Goal: Task Accomplishment & Management: Complete application form

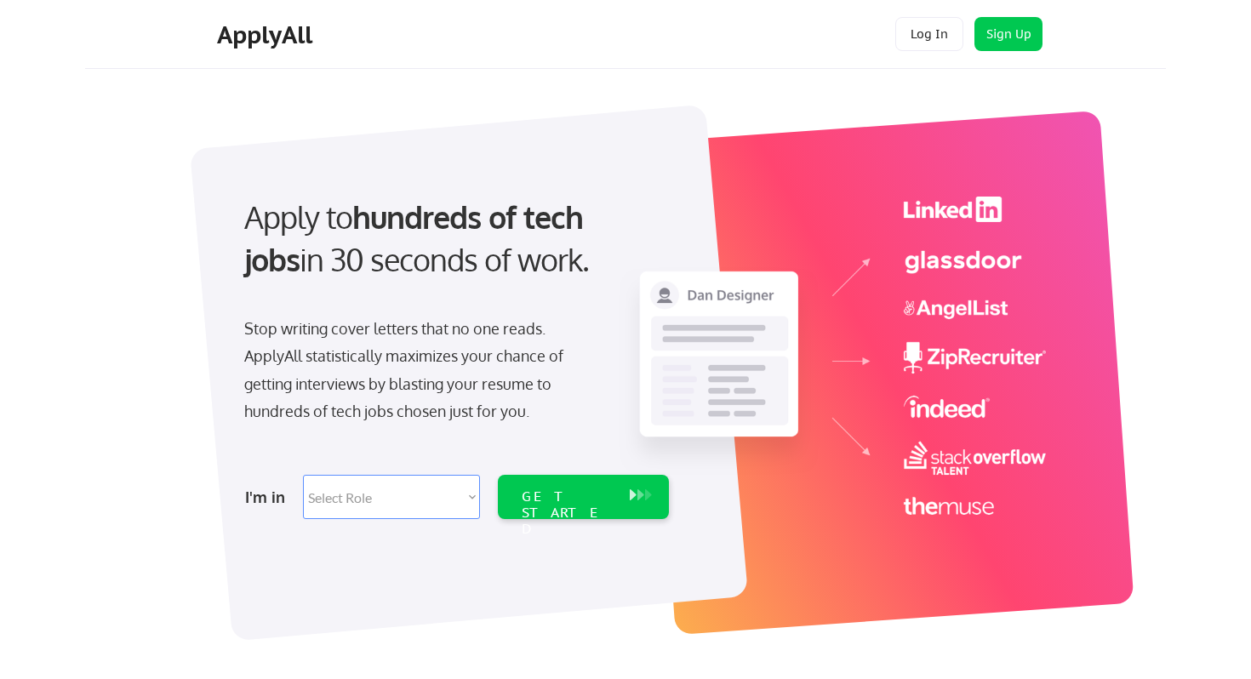
click at [429, 495] on select "Select Role Software Engineering Product Management Customer Success Sales UI/U…" at bounding box center [391, 497] width 177 height 44
select select ""data_science___analytics""
click at [303, 475] on select "Select Role Software Engineering Product Management Customer Success Sales UI/U…" at bounding box center [391, 497] width 177 height 44
select select ""data_science___analytics""
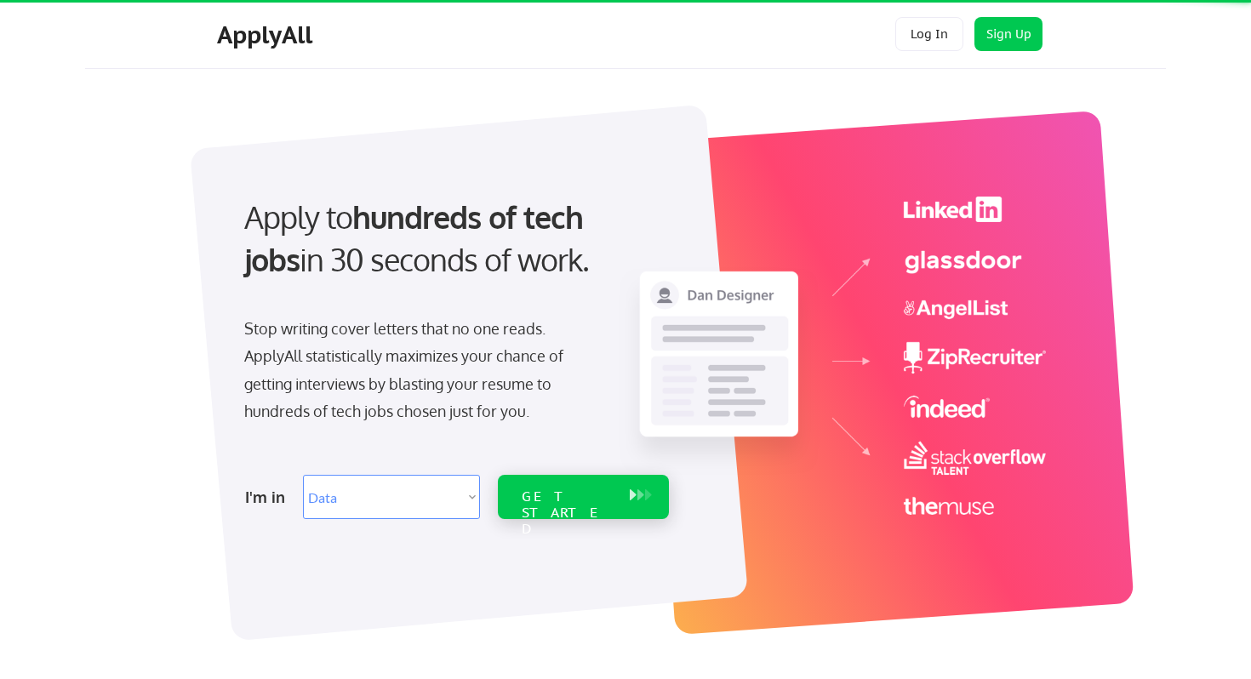
click at [568, 490] on div "GET STARTED" at bounding box center [567, 513] width 91 height 49
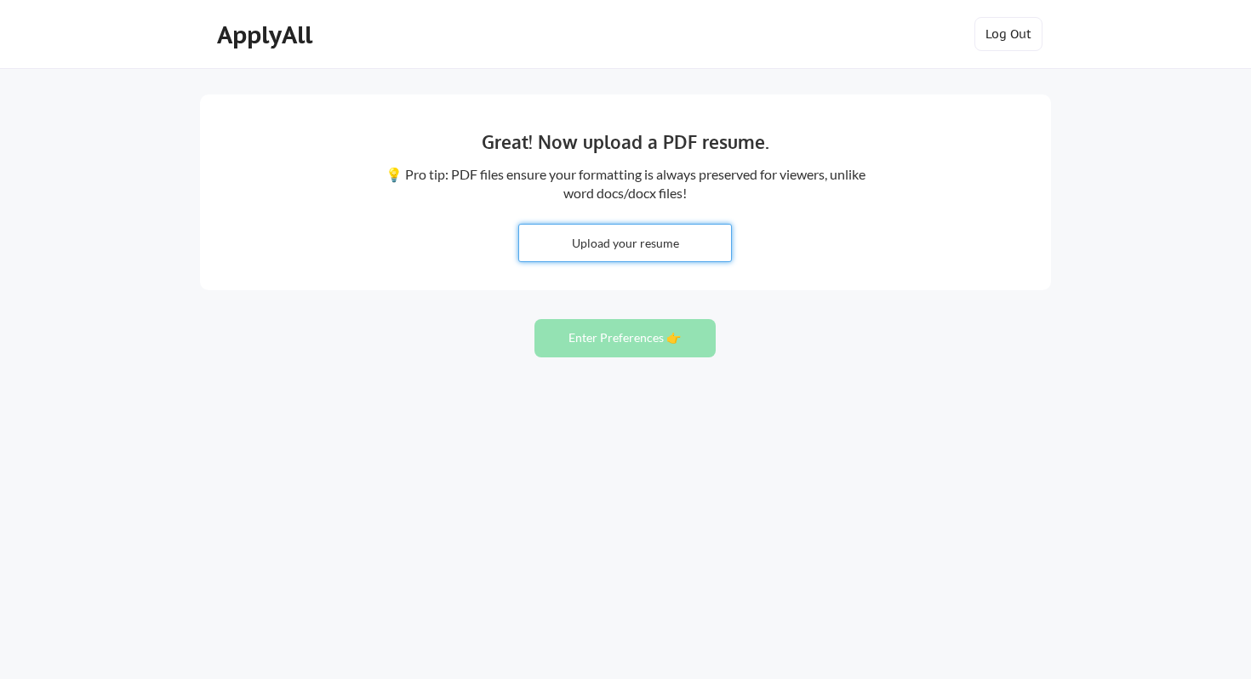
click at [664, 249] on input "file" at bounding box center [625, 243] width 212 height 37
type input "C:\fakepath\Bhagyashree_Mulay_Resume_DS.docx"
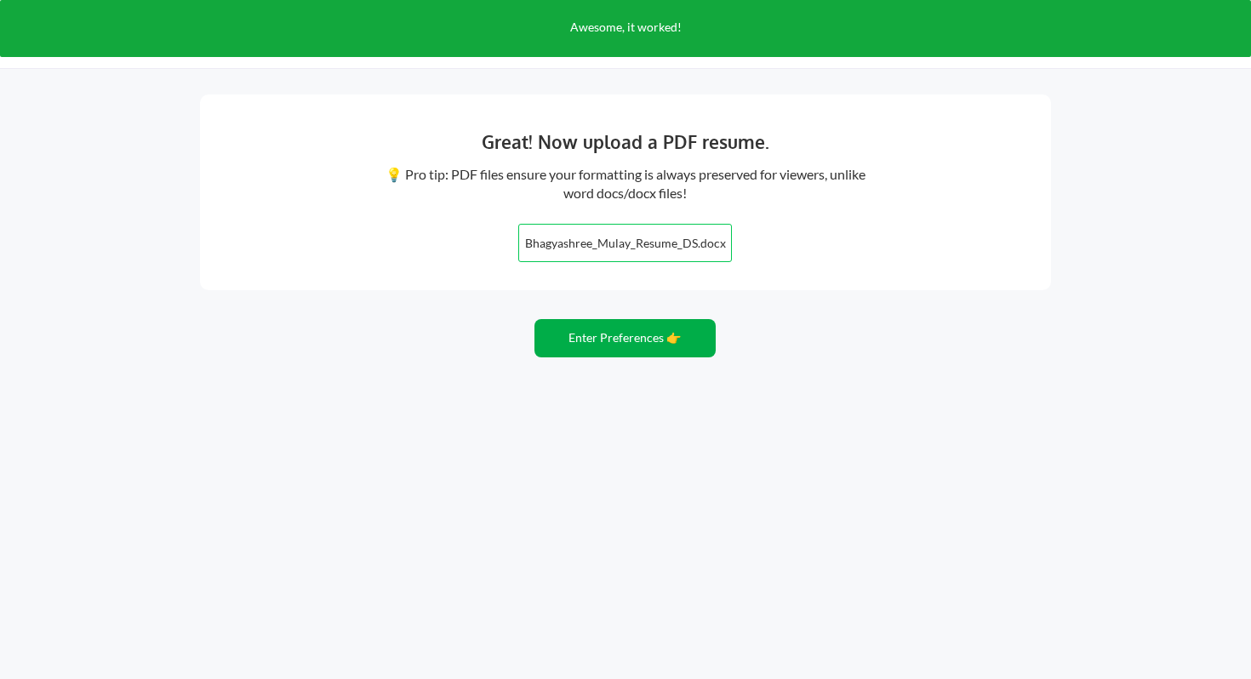
click at [670, 341] on button "Enter Preferences 👉" at bounding box center [625, 338] width 181 height 38
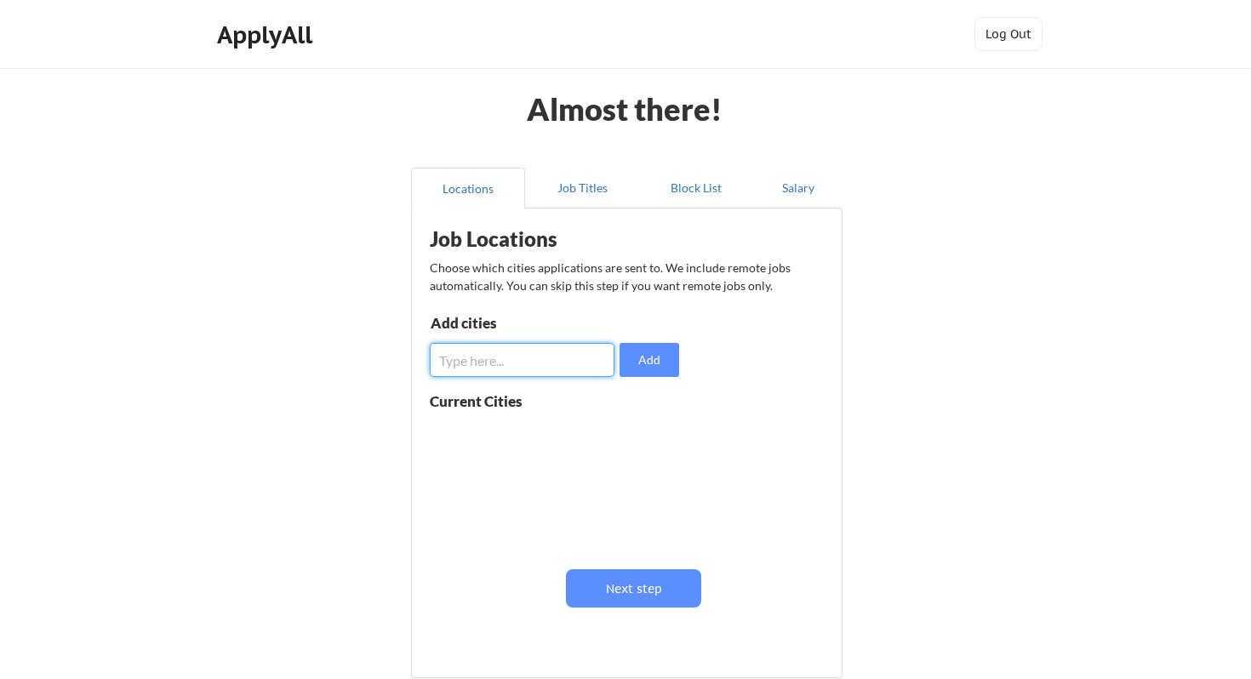
click at [547, 358] on input "input" at bounding box center [522, 360] width 185 height 34
type input "m"
type input "[US_STATE]"
click at [670, 356] on button "Add" at bounding box center [650, 360] width 60 height 34
click at [533, 353] on input "input" at bounding box center [522, 360] width 185 height 34
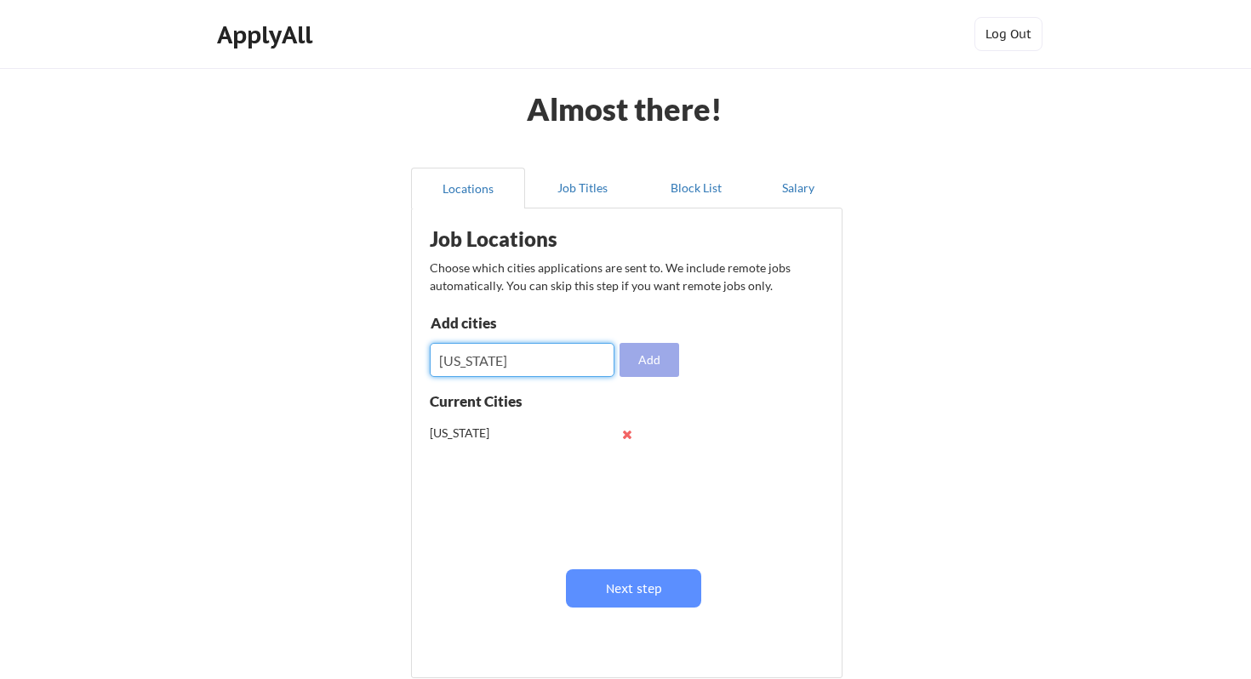
type input "[US_STATE]"
click at [638, 362] on button "Add" at bounding box center [650, 360] width 60 height 34
click at [547, 358] on input "input" at bounding box center [522, 360] width 185 height 34
type input "[US_STATE]"
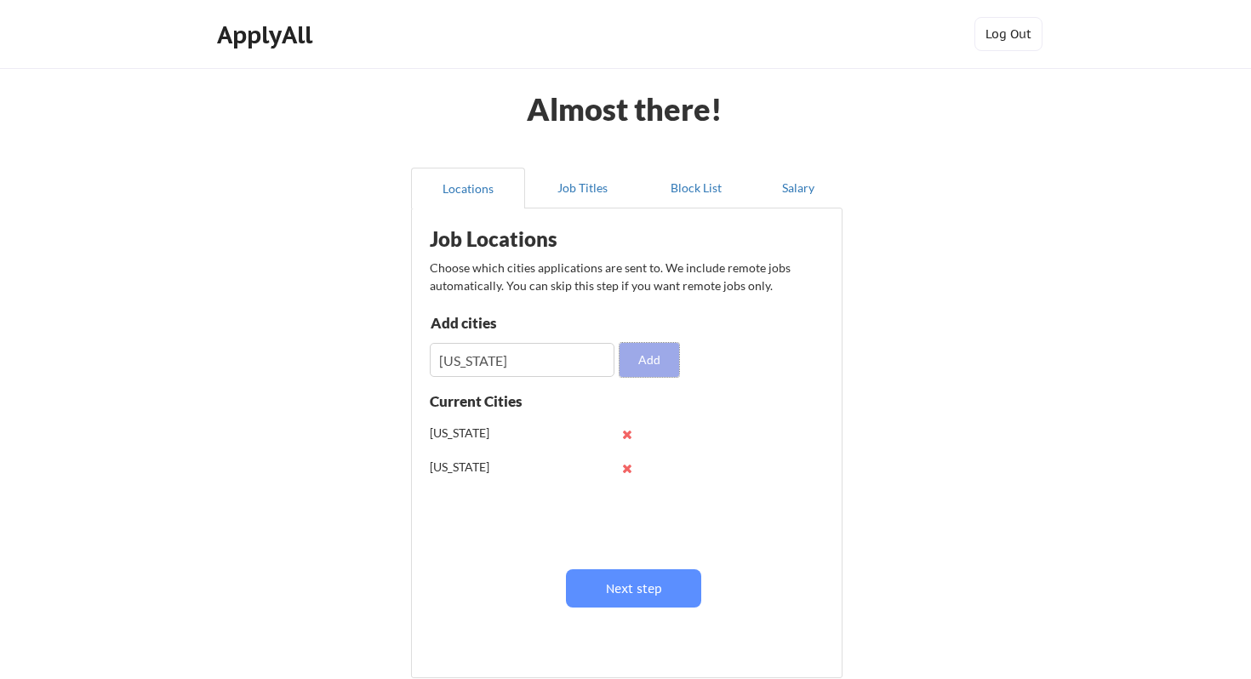
click at [659, 375] on button "Add" at bounding box center [650, 360] width 60 height 34
click at [592, 191] on button "Job Titles" at bounding box center [582, 188] width 114 height 41
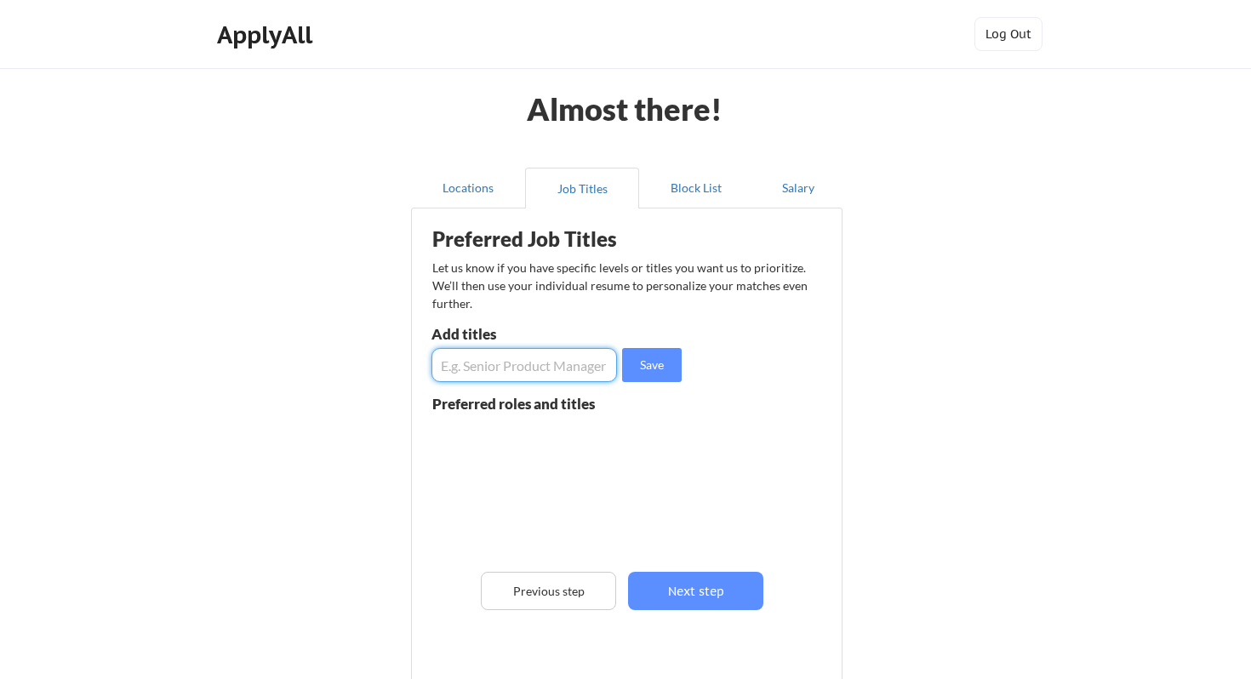
click at [559, 364] on input "input" at bounding box center [525, 365] width 186 height 34
type input "data scientist"
click at [665, 361] on button "Save" at bounding box center [652, 365] width 60 height 34
click at [692, 186] on button "Block List" at bounding box center [696, 188] width 114 height 41
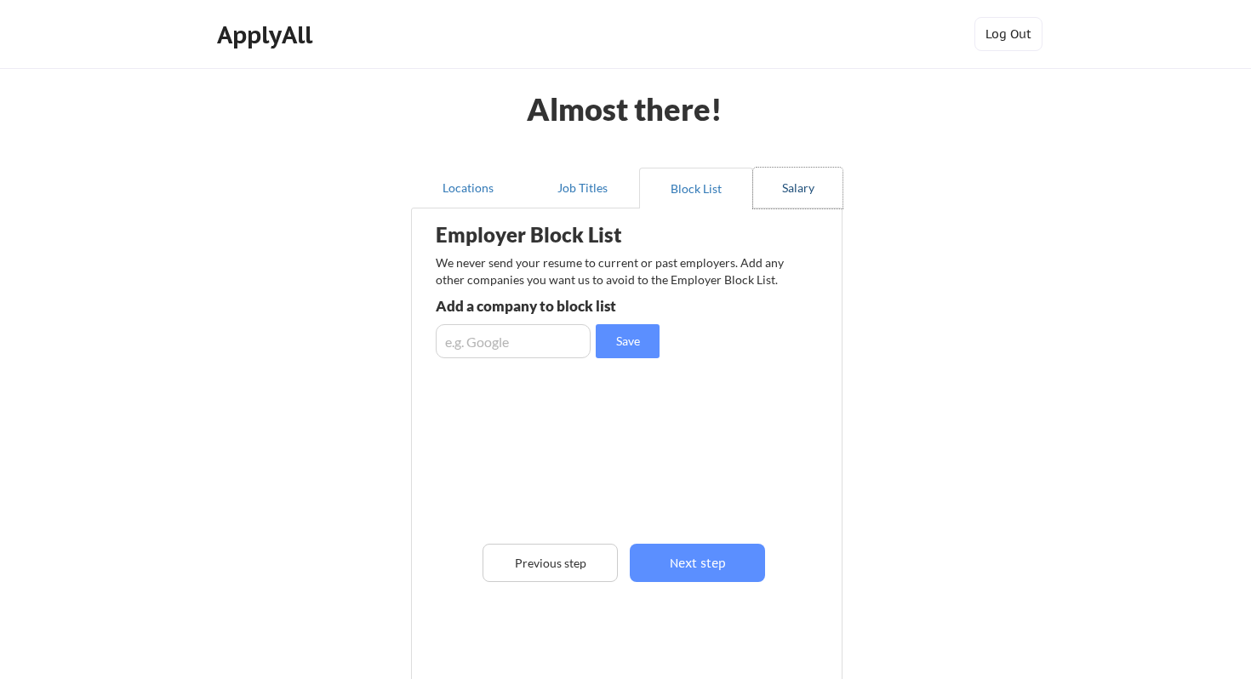
click at [770, 191] on button "Salary" at bounding box center [797, 188] width 89 height 41
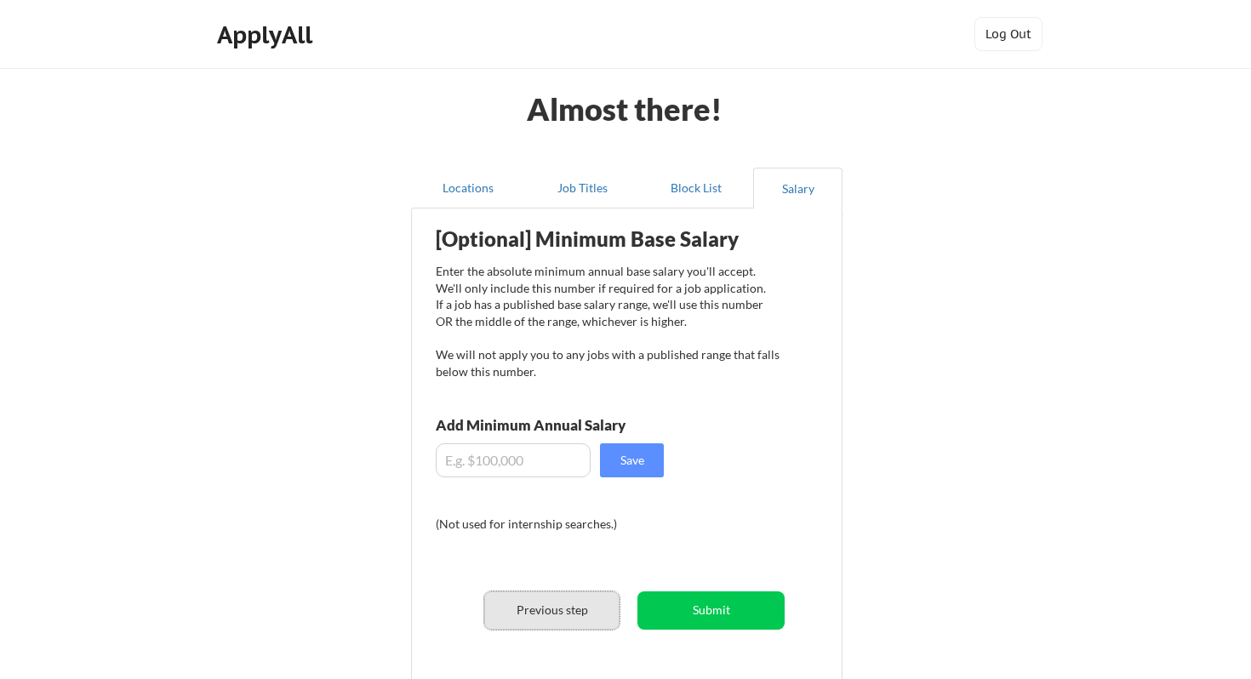
click at [564, 613] on button "Previous step" at bounding box center [551, 611] width 135 height 38
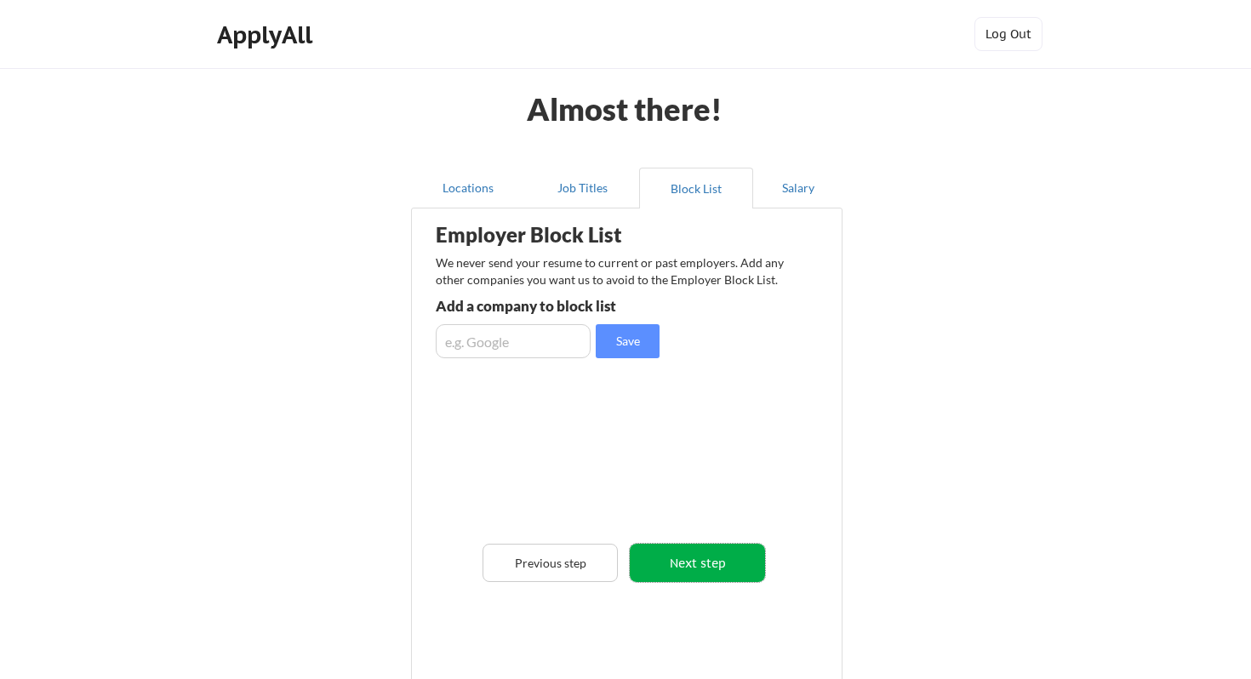
click at [682, 559] on button "Next step" at bounding box center [697, 563] width 135 height 38
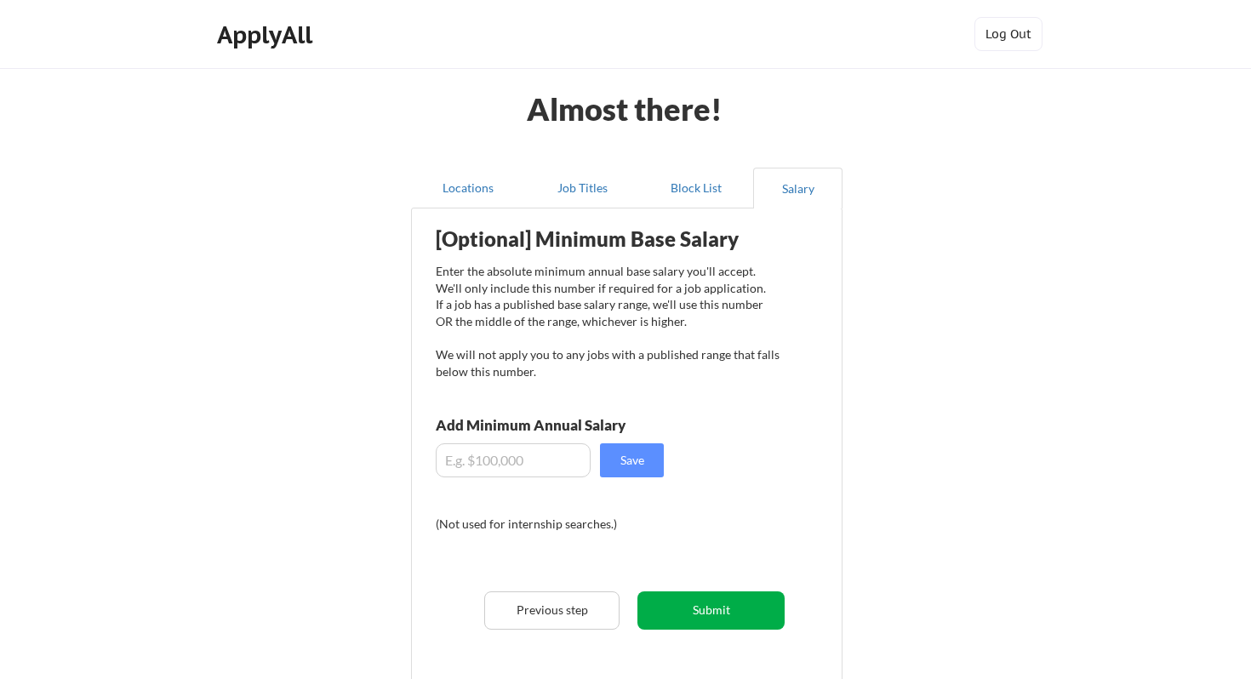
click at [720, 613] on button "Submit" at bounding box center [711, 611] width 147 height 38
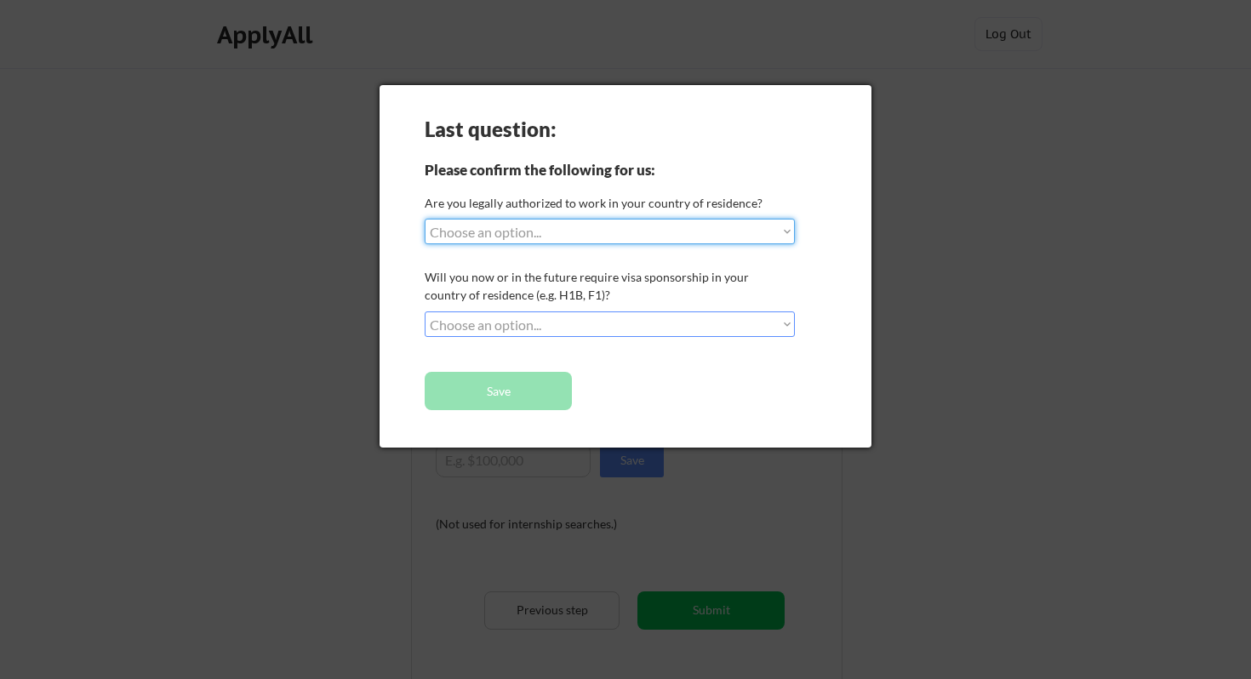
click at [581, 232] on select "Choose an option... Yes, I am a [DEMOGRAPHIC_DATA] Citizen Yes, I am a [DEMOGRA…" at bounding box center [610, 232] width 370 height 26
select select ""yes__i_am_here_on_a_visa__h1b__opt__etc__""
click at [425, 219] on select "Choose an option... Yes, I am a [DEMOGRAPHIC_DATA] Citizen Yes, I am a [DEMOGRA…" at bounding box center [610, 232] width 370 height 26
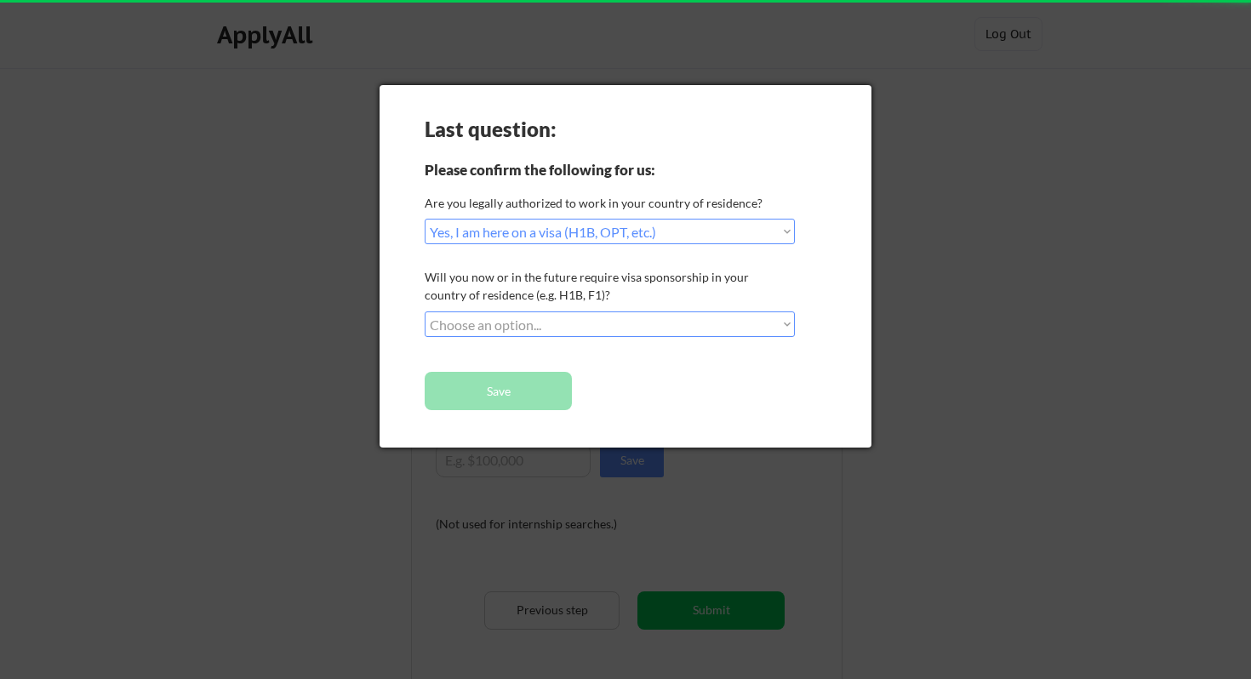
click at [565, 320] on select "Choose an option... No, I will not need sponsorship Yes, I will need sponsorship" at bounding box center [610, 325] width 370 height 26
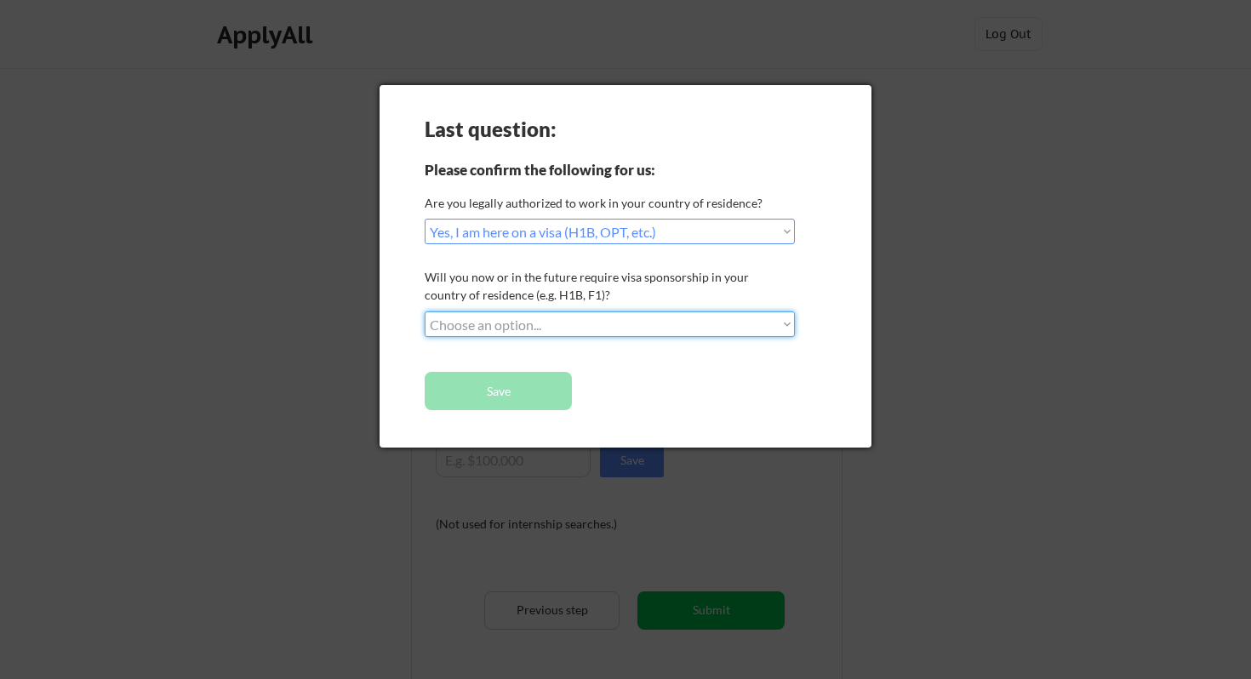
select select ""no__i_will_not_need_sponsorship""
click at [425, 312] on select "Choose an option... No, I will not need sponsorship Yes, I will need sponsorship" at bounding box center [610, 325] width 370 height 26
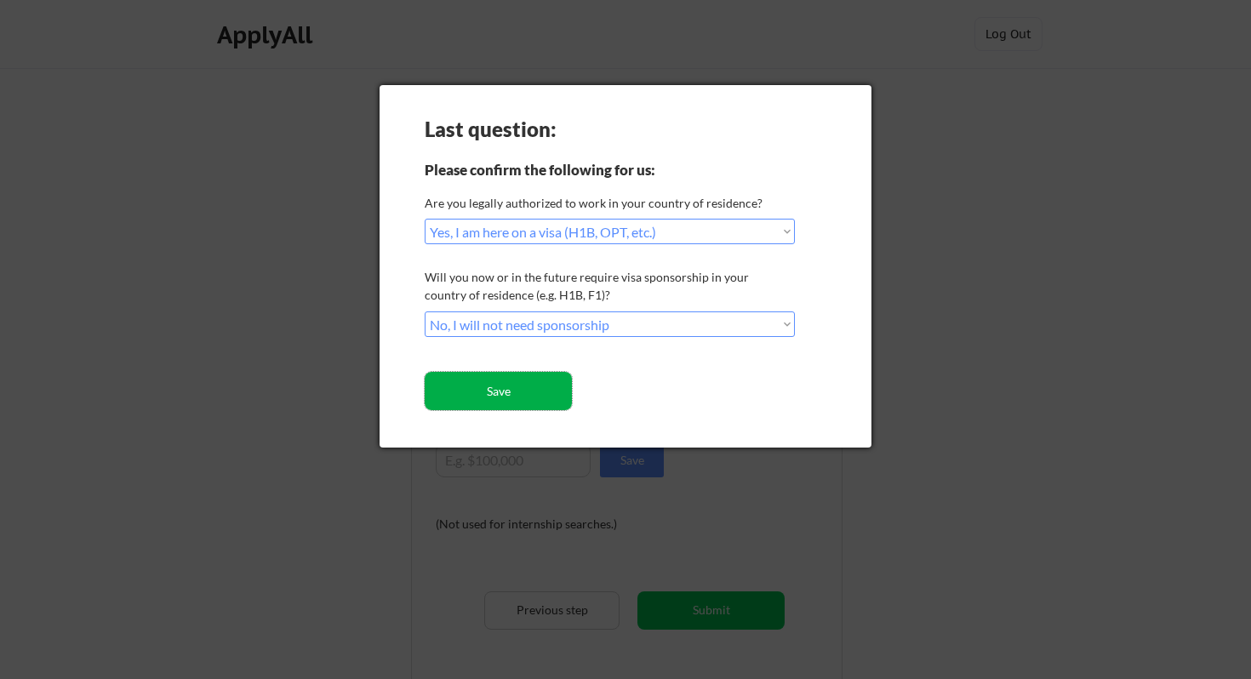
click at [542, 390] on button "Save" at bounding box center [498, 391] width 147 height 38
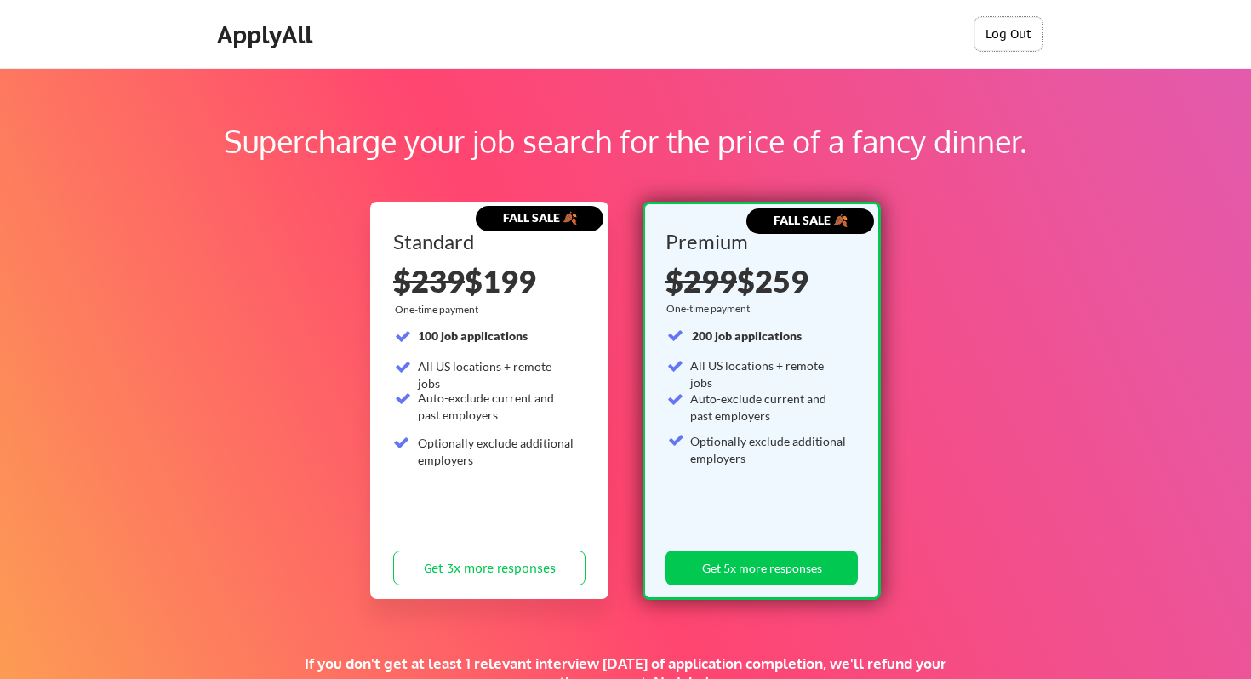
click at [993, 34] on button "Log Out" at bounding box center [1009, 34] width 68 height 34
